Goal: Check status: Check status

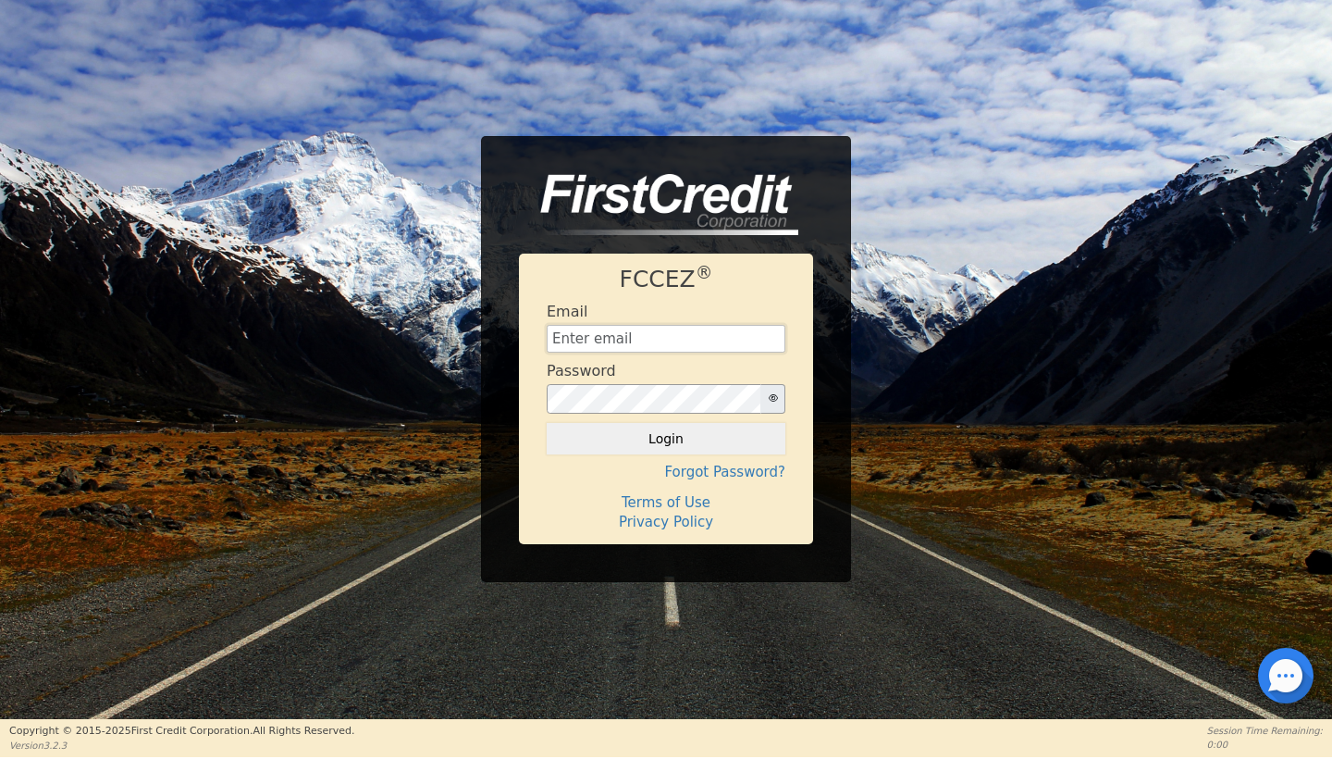
type input "[EMAIL_ADDRESS][DOMAIN_NAME]"
click at [666, 438] on button "Login" at bounding box center [666, 438] width 239 height 31
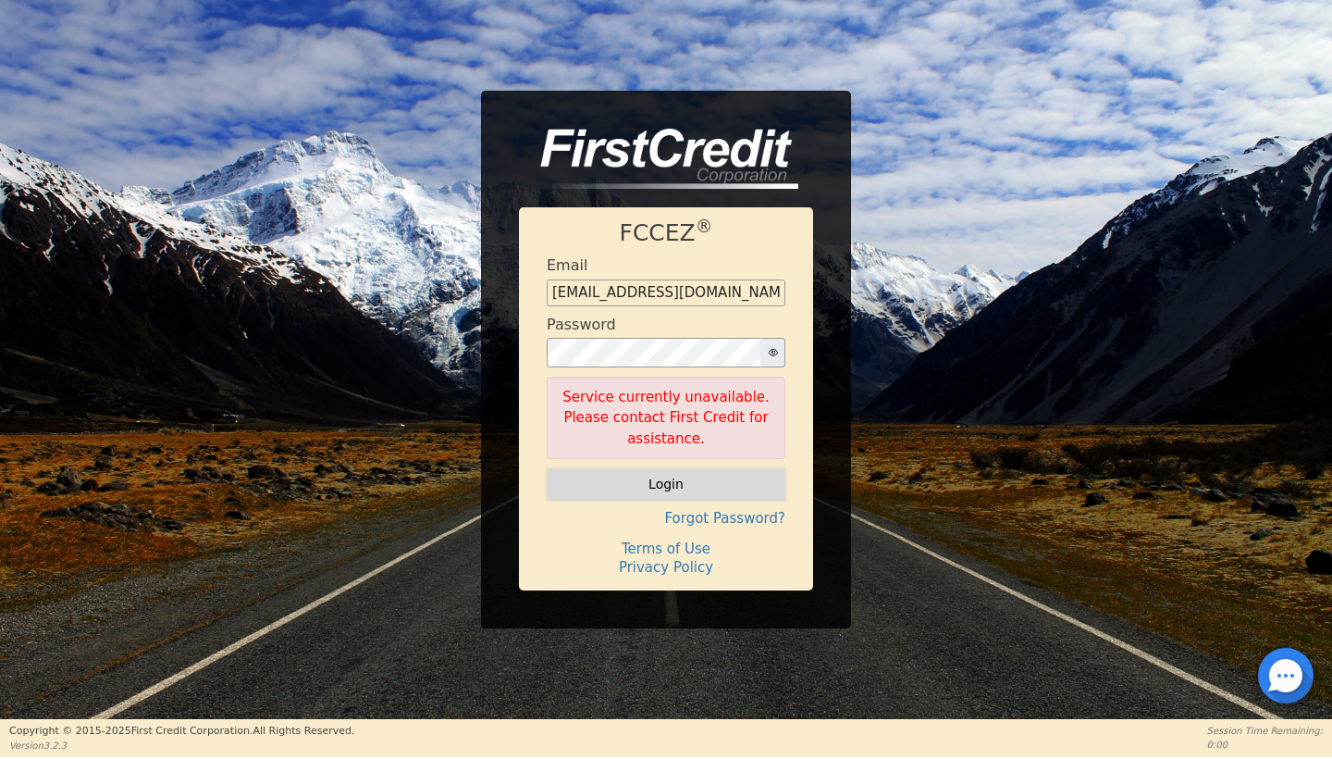
click at [635, 480] on button "Login" at bounding box center [666, 483] width 239 height 31
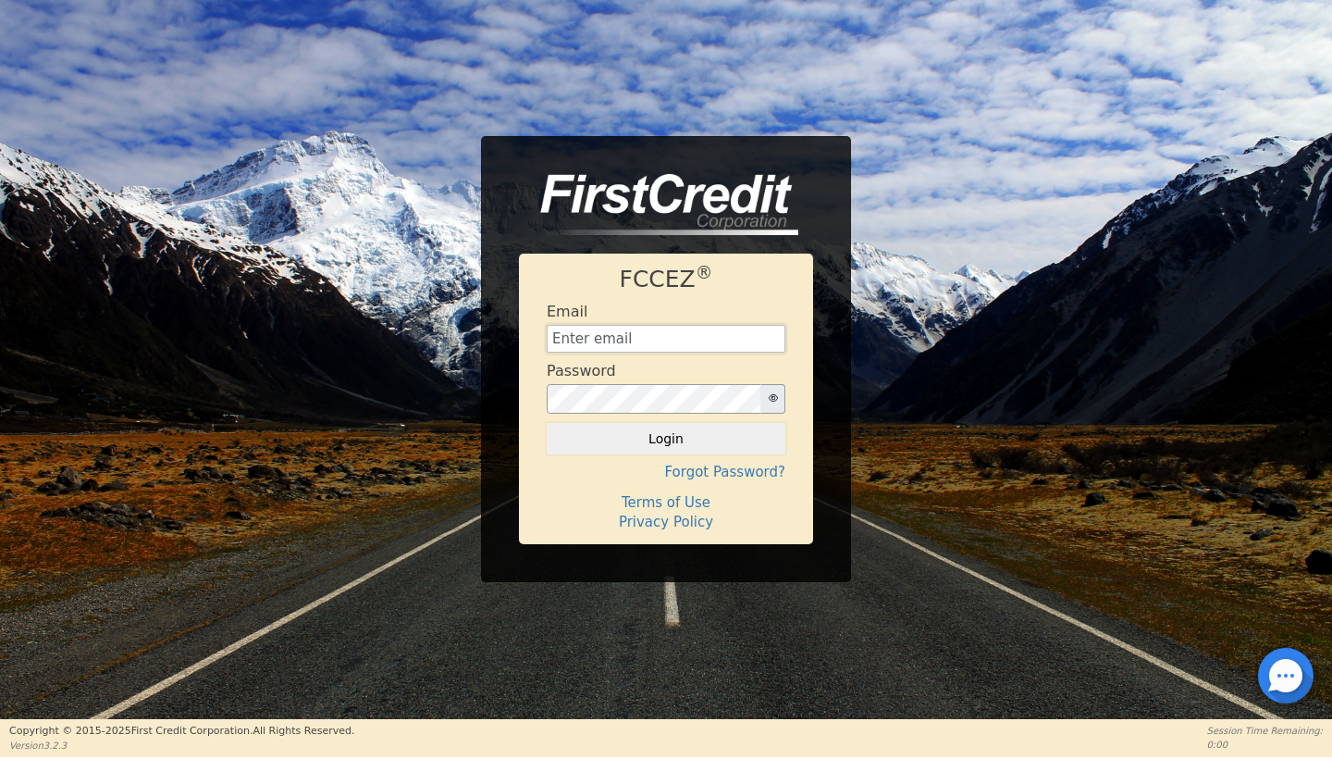
type input "[EMAIL_ADDRESS][DOMAIN_NAME]"
click at [721, 449] on button "Login" at bounding box center [666, 438] width 239 height 31
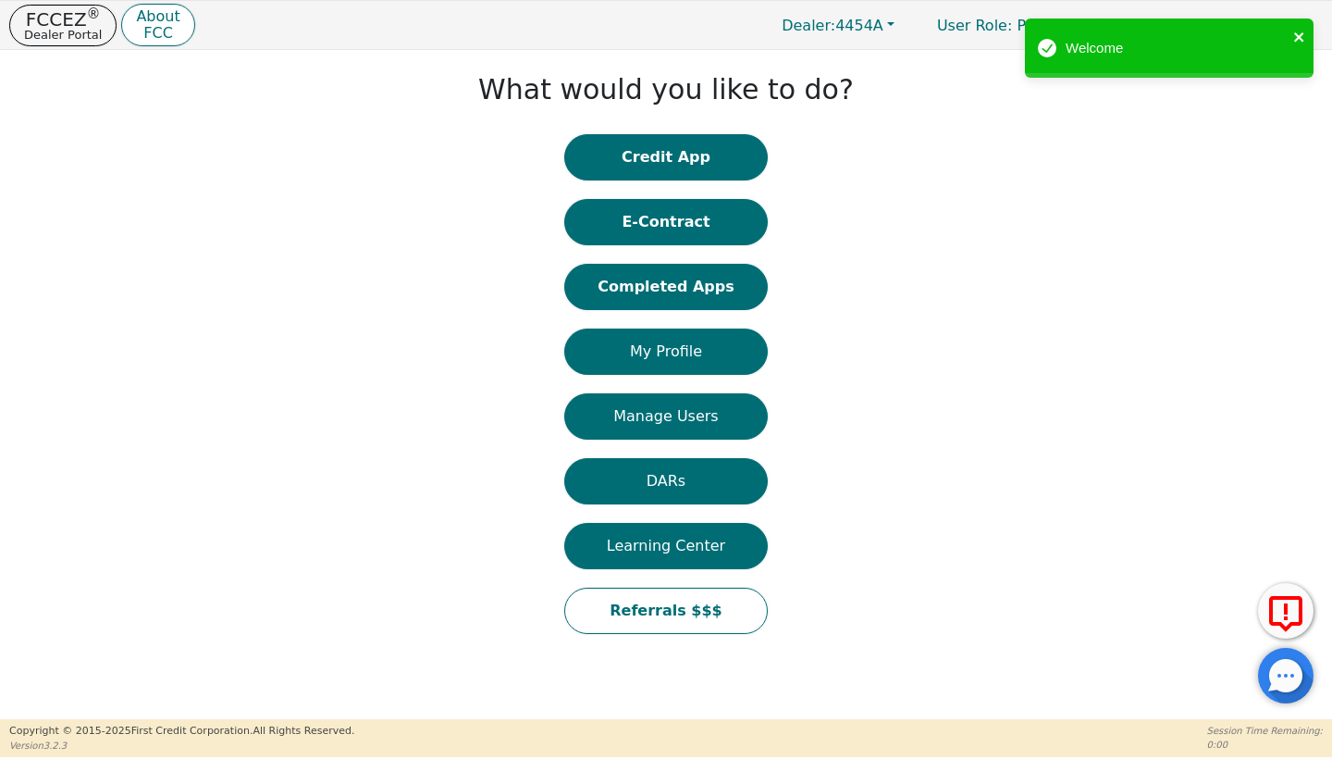
click at [1293, 33] on icon "close" at bounding box center [1299, 37] width 13 height 15
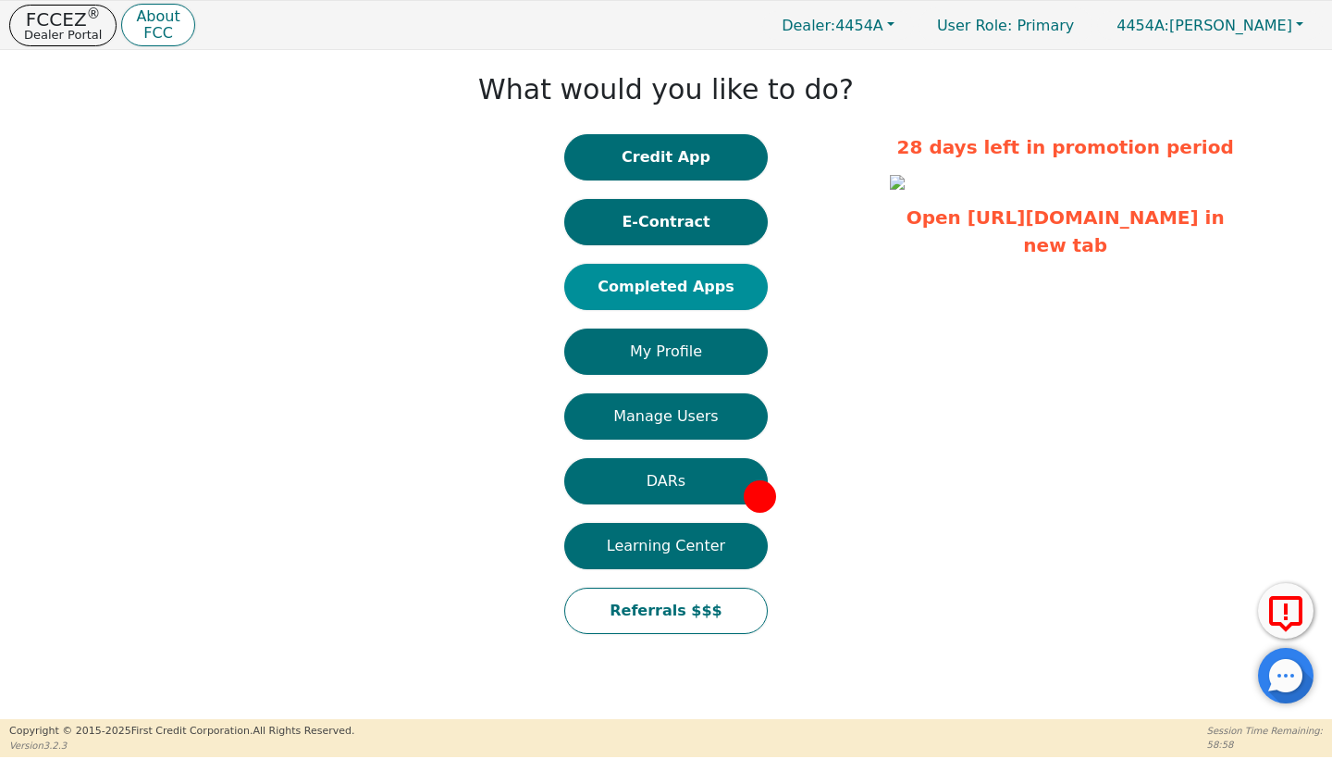
click at [669, 302] on button "Completed Apps" at bounding box center [666, 287] width 204 height 46
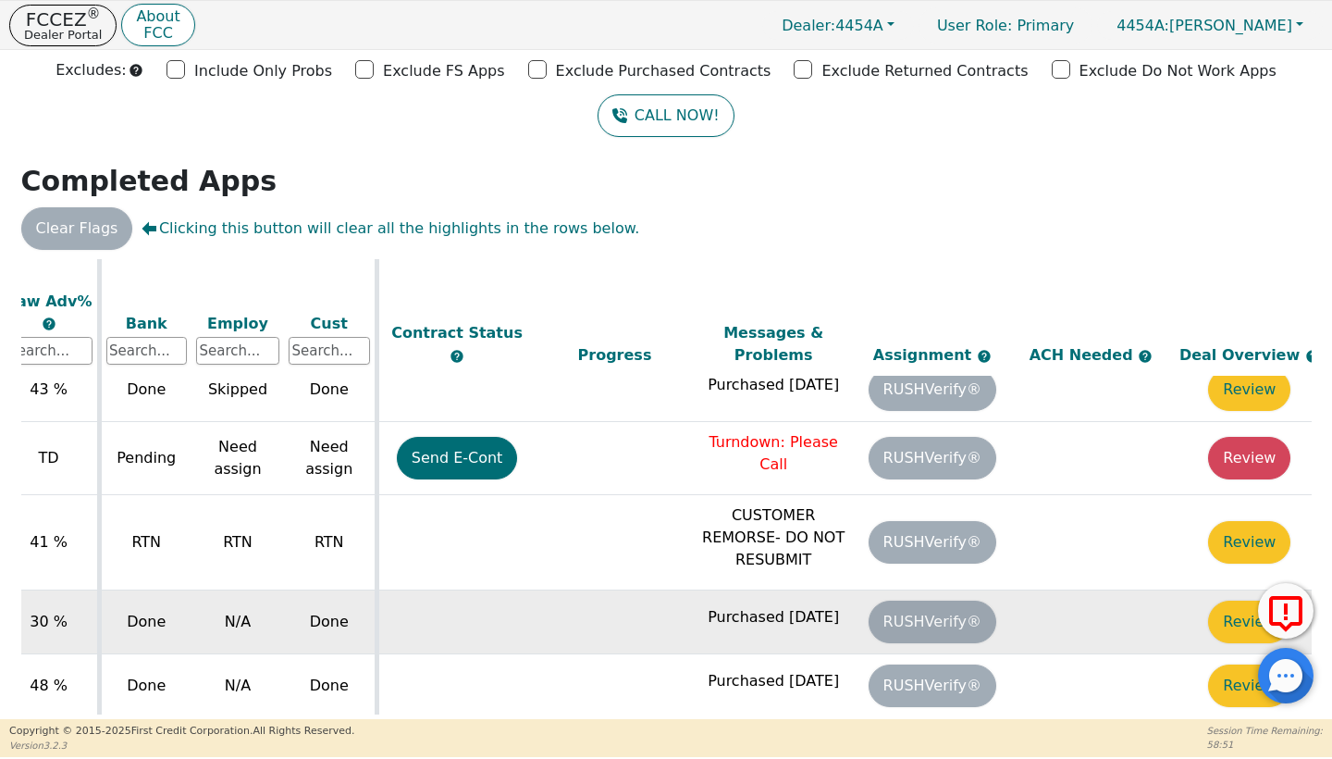
scroll to position [125, 708]
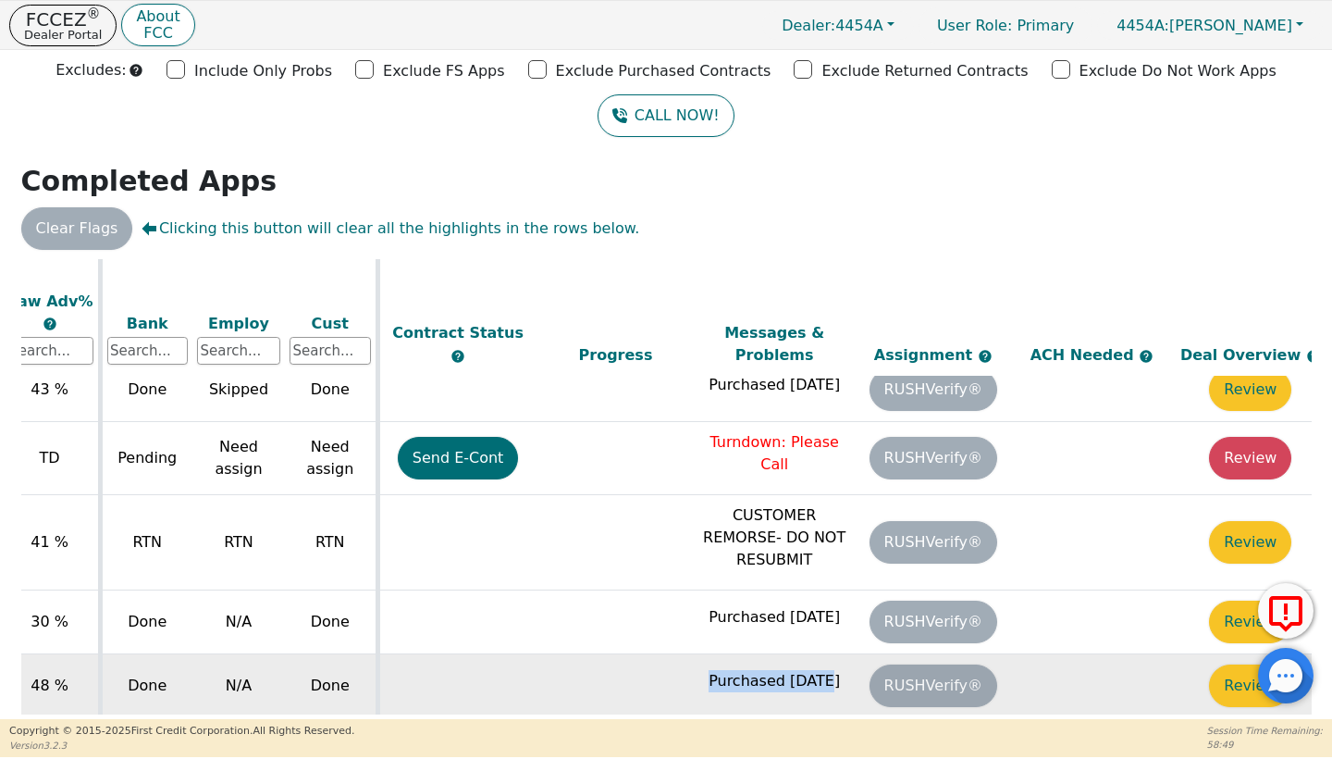
drag, startPoint x: 819, startPoint y: 644, endPoint x: 614, endPoint y: 644, distance: 204.4
click at [615, 654] on tr "2025-09-27 Howard Alice - Nehemiah Favors 48 % Done N/A Done Purchased 10-03-25…" at bounding box center [322, 686] width 2017 height 64
click at [614, 654] on td at bounding box center [616, 686] width 159 height 64
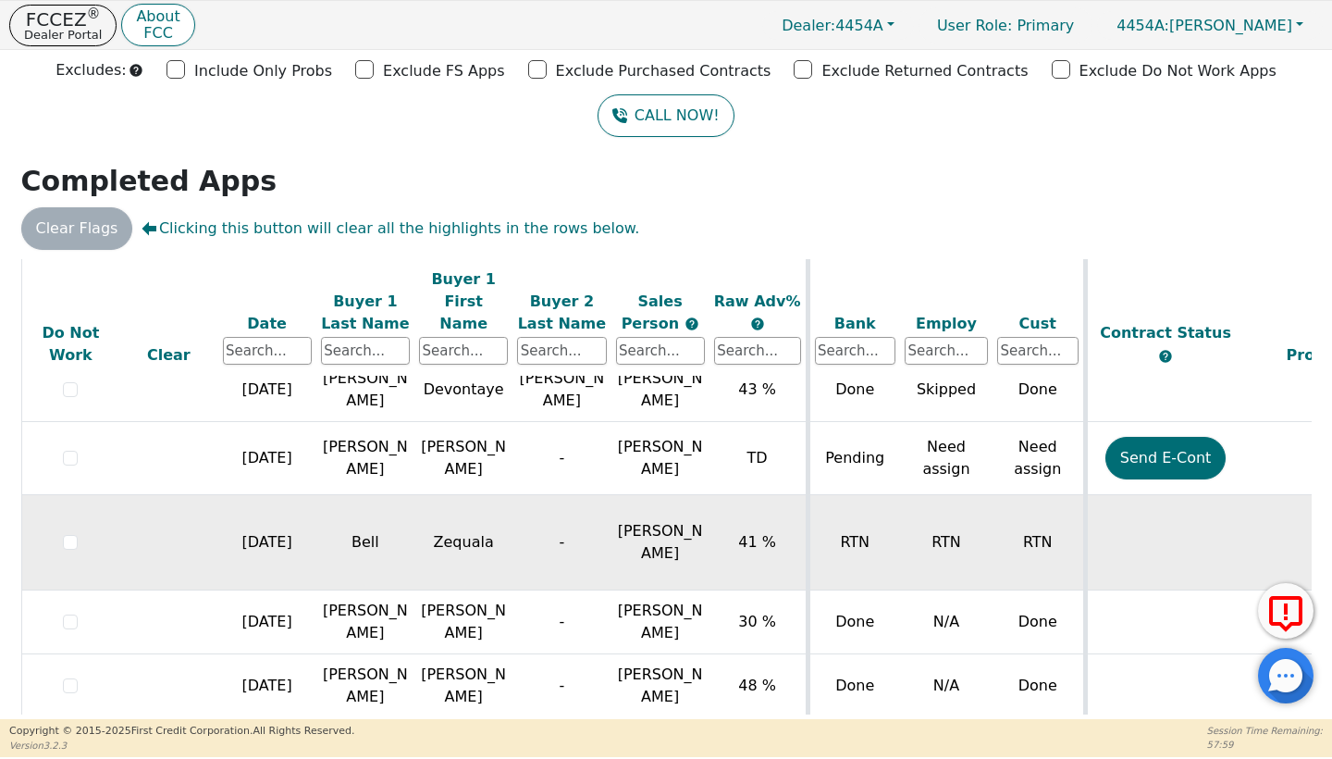
scroll to position [125, 0]
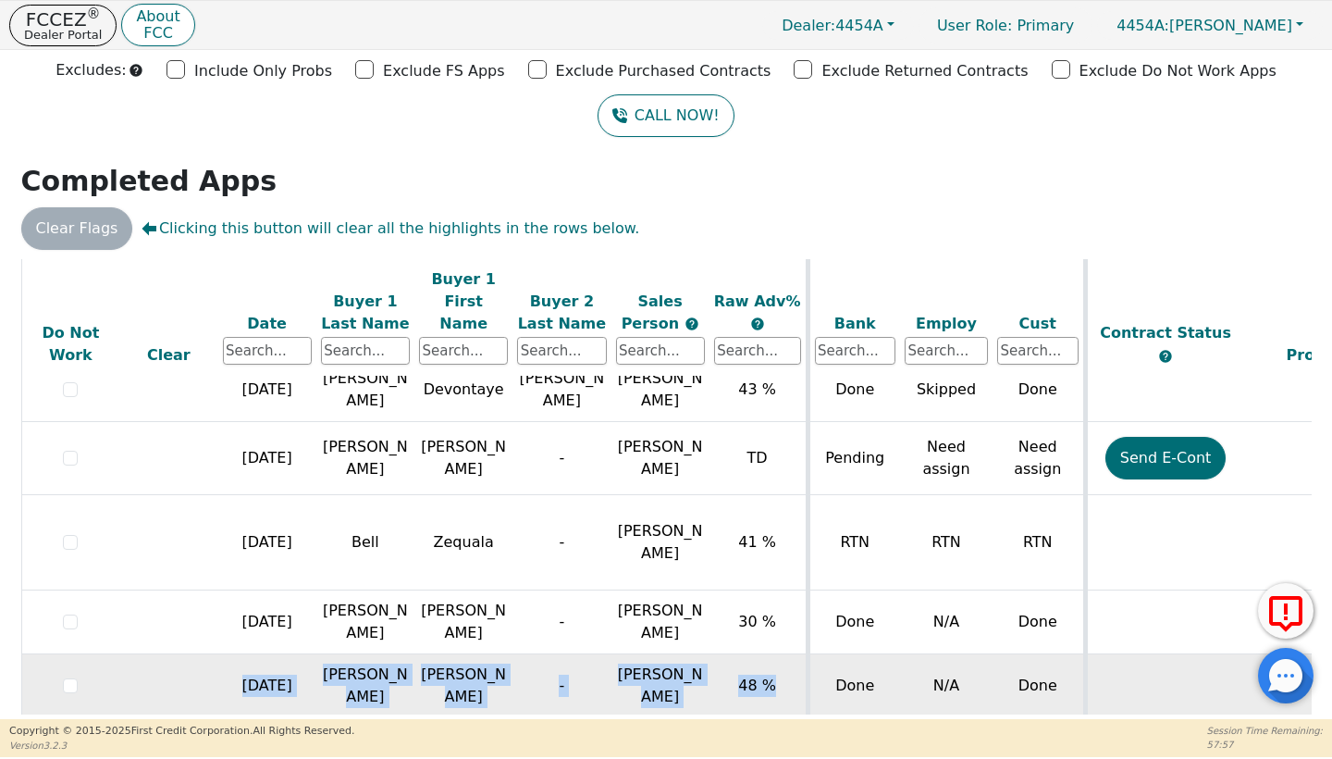
drag, startPoint x: 772, startPoint y: 650, endPoint x: 85, endPoint y: 667, distance: 686.6
click at [93, 667] on tr "2025-09-27 Howard Alice - Nehemiah Favors 48 % Done N/A Done Purchased 10-03-25…" at bounding box center [1029, 686] width 2017 height 64
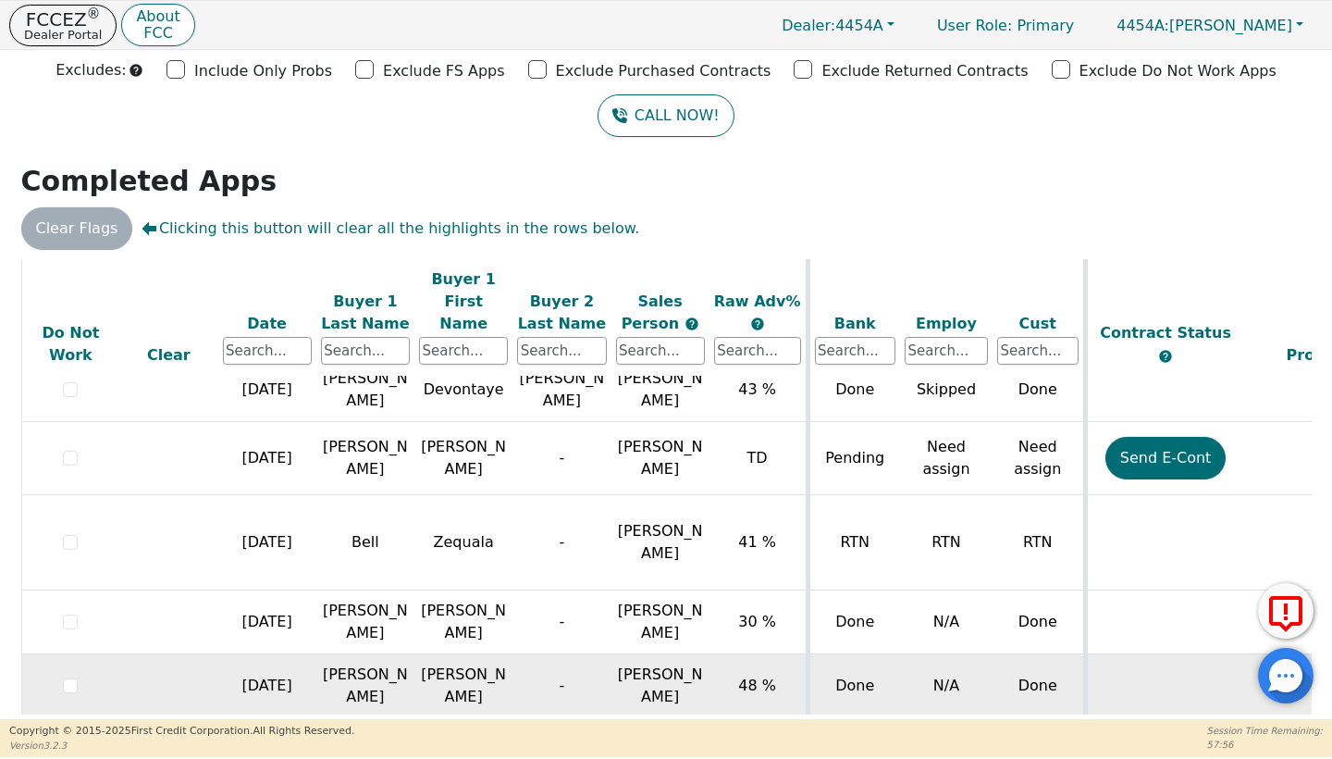
click at [213, 654] on td at bounding box center [168, 686] width 98 height 64
